Goal: Information Seeking & Learning: Learn about a topic

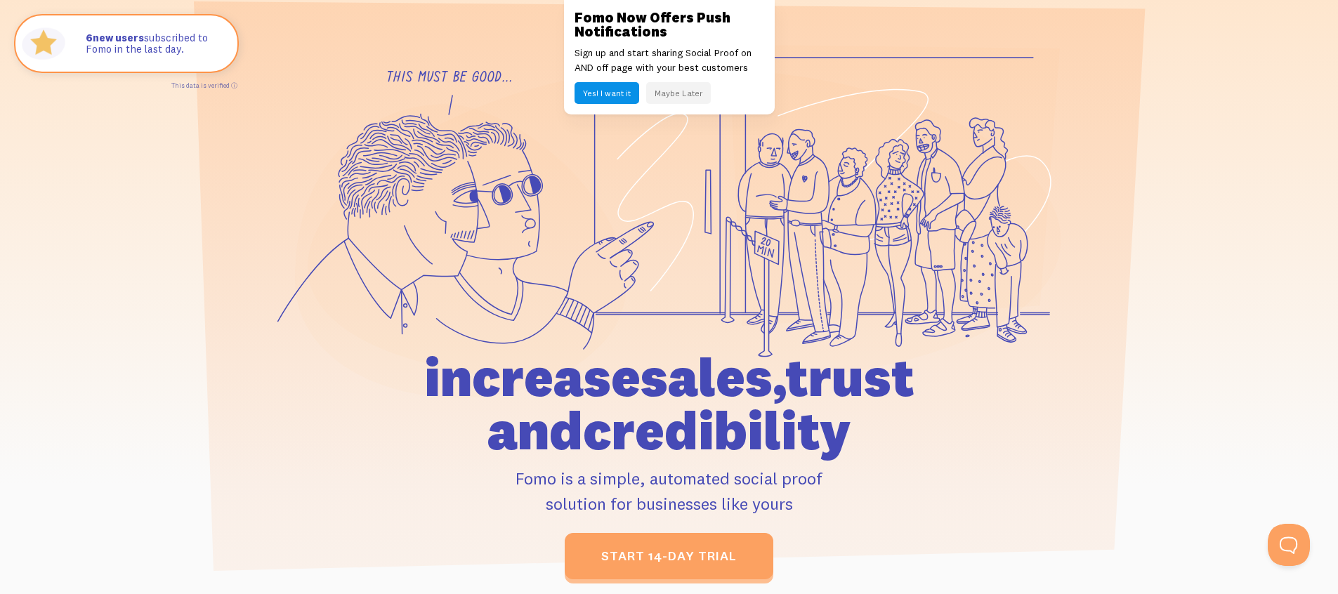
click at [1020, 173] on icon at bounding box center [893, 185] width 331 height 281
click at [680, 93] on button "Maybe Later" at bounding box center [678, 93] width 65 height 22
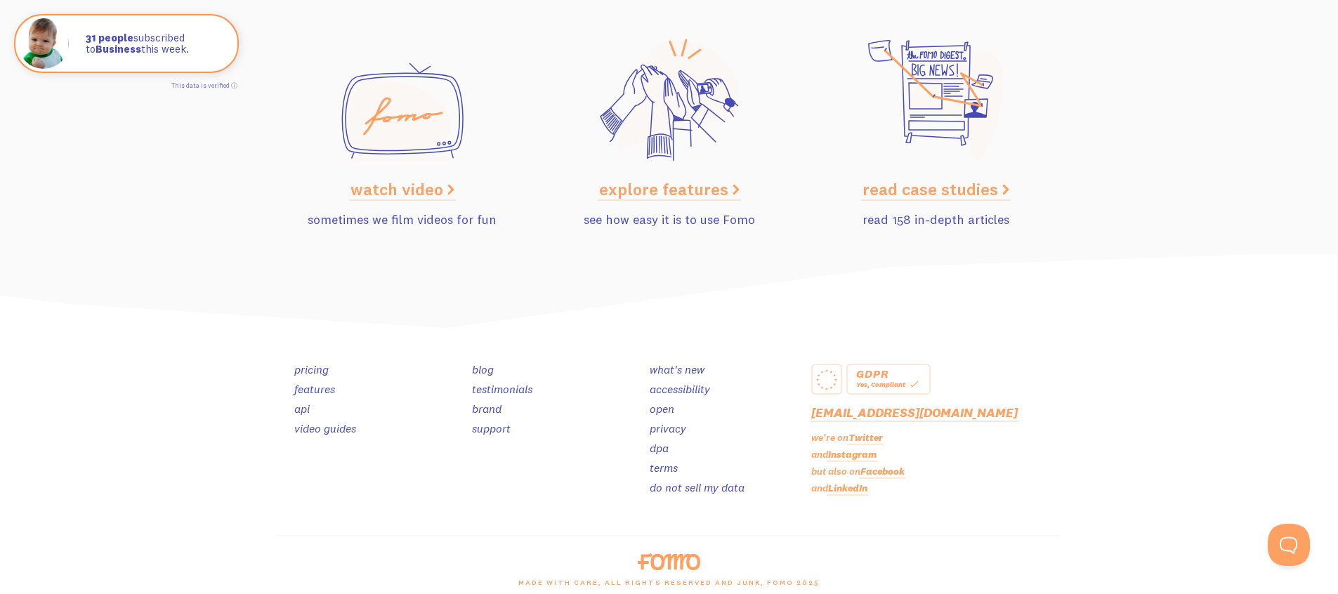
scroll to position [7090, 0]
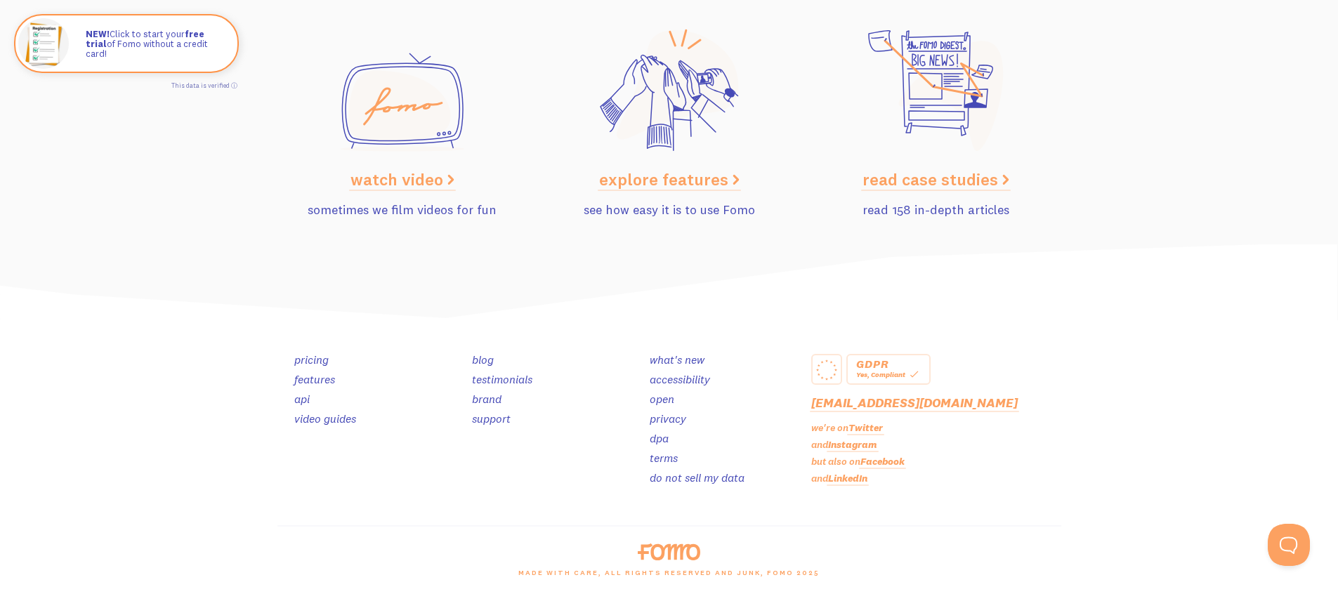
click at [503, 376] on link "testimonials" at bounding box center [502, 379] width 60 height 14
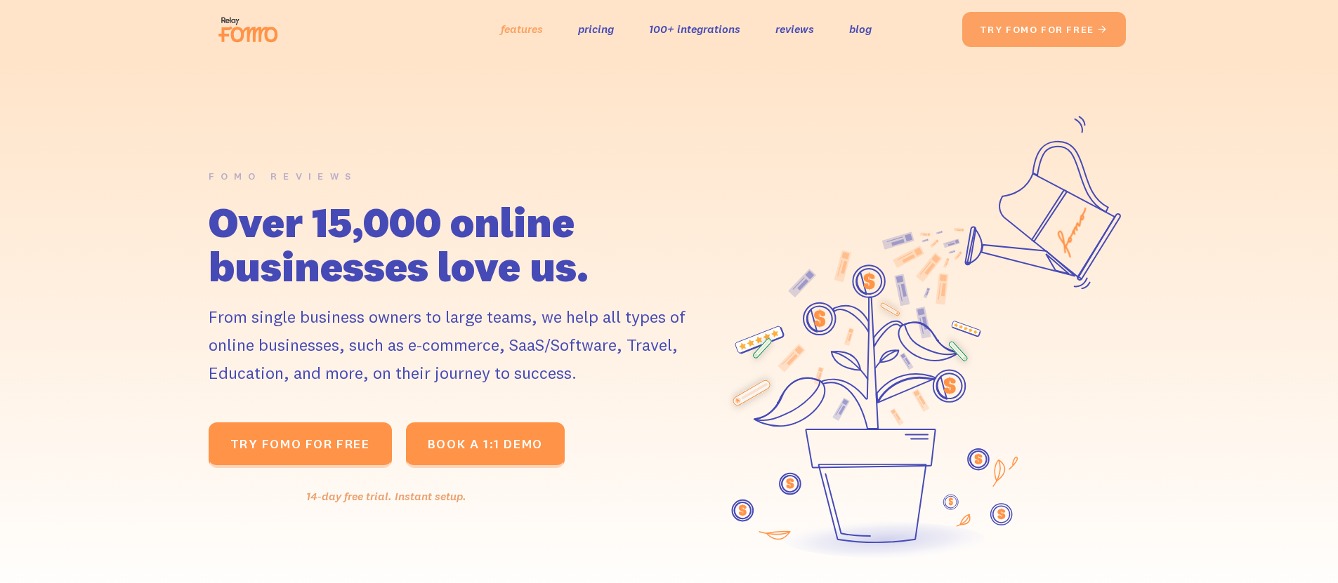
click at [515, 32] on link "features" at bounding box center [522, 29] width 42 height 20
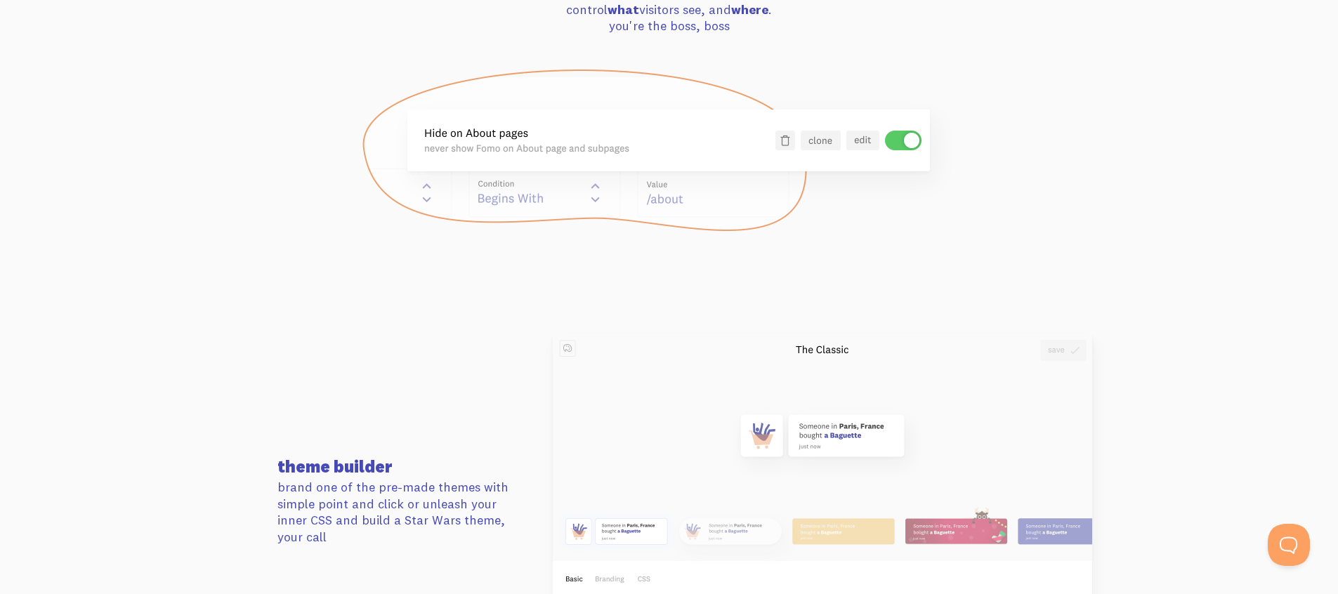
scroll to position [1561, 0]
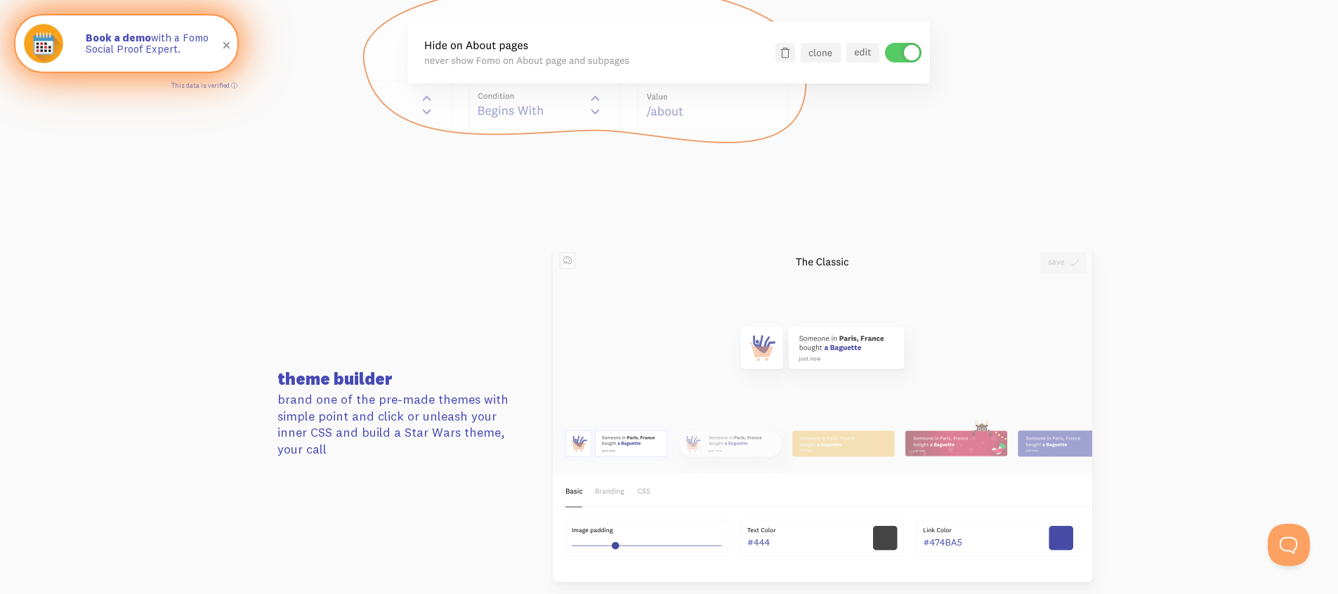
click at [171, 55] on p "Book a demo with a Fomo Social Proof Expert." at bounding box center [155, 43] width 138 height 23
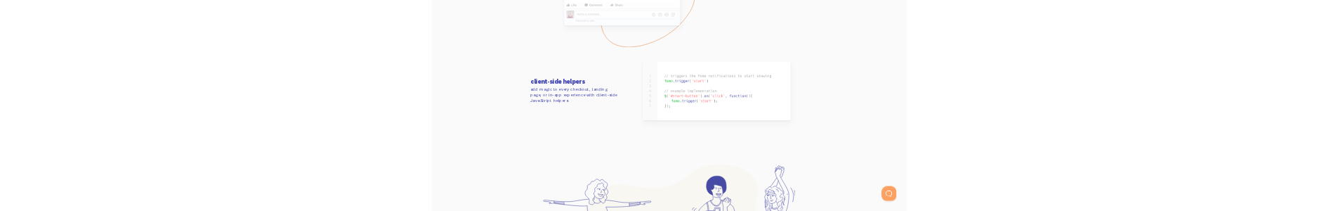
scroll to position [6805, 0]
